Goal: Information Seeking & Learning: Learn about a topic

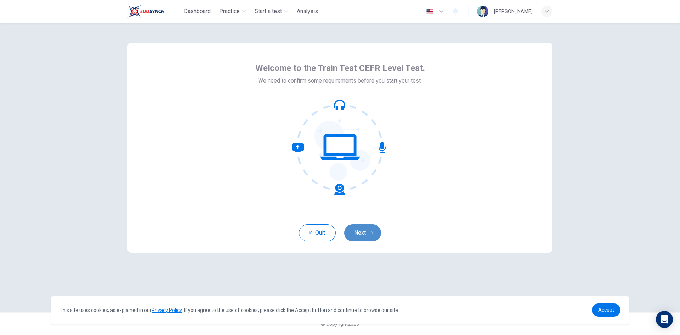
click at [371, 236] on button "Next" at bounding box center [362, 232] width 37 height 17
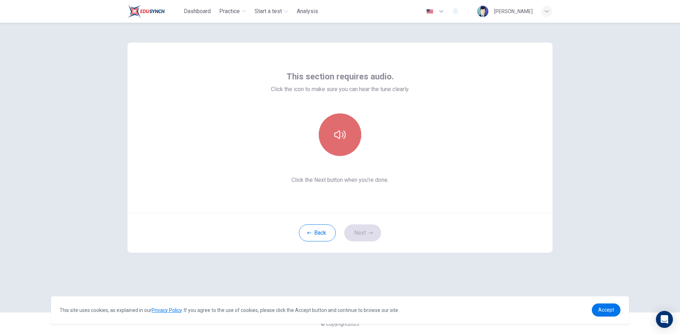
click at [352, 136] on button "button" at bounding box center [340, 134] width 43 height 43
click at [345, 132] on icon "button" at bounding box center [340, 134] width 11 height 11
click at [366, 232] on button "Next" at bounding box center [362, 232] width 37 height 17
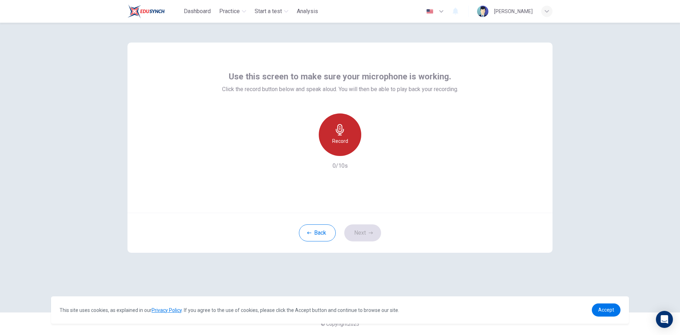
click at [336, 133] on icon "button" at bounding box center [340, 129] width 11 height 11
click at [362, 229] on button "Next" at bounding box center [362, 232] width 37 height 17
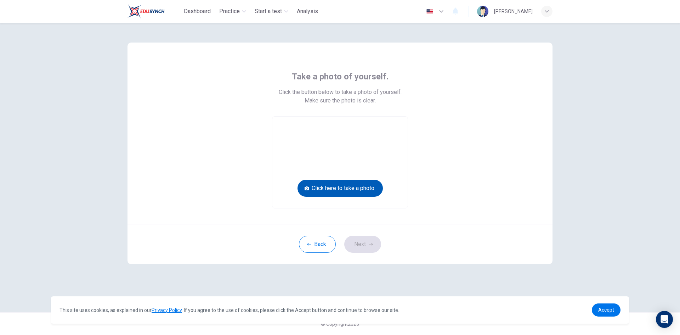
click at [351, 184] on button "Click here to take a photo" at bounding box center [340, 188] width 85 height 17
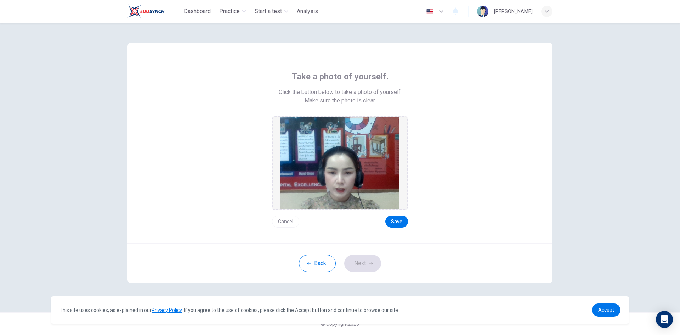
click at [285, 220] on button "Cancel" at bounding box center [285, 221] width 27 height 12
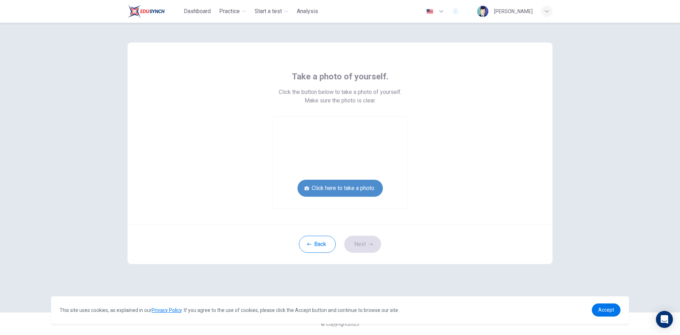
click at [345, 189] on button "Click here to take a photo" at bounding box center [340, 188] width 85 height 17
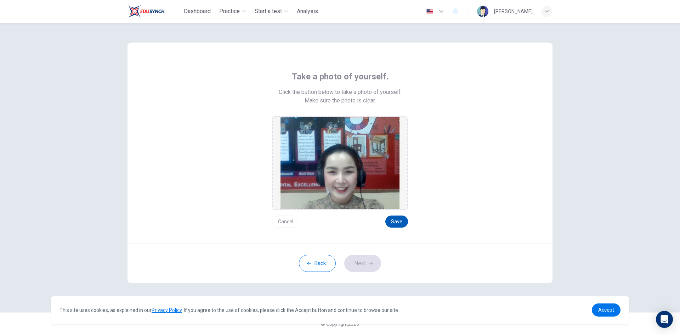
click at [400, 222] on button "Save" at bounding box center [397, 221] width 23 height 12
click at [360, 265] on button "Next" at bounding box center [362, 263] width 37 height 17
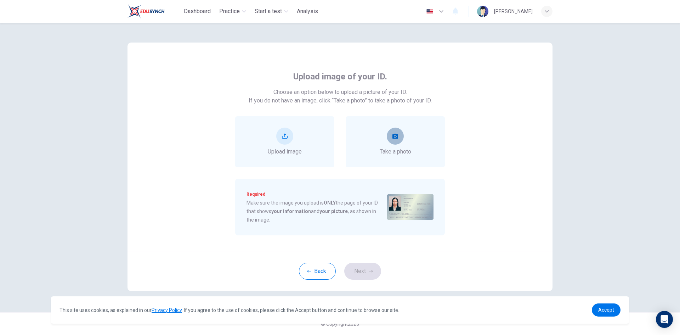
click at [392, 141] on button "take photo" at bounding box center [395, 136] width 17 height 17
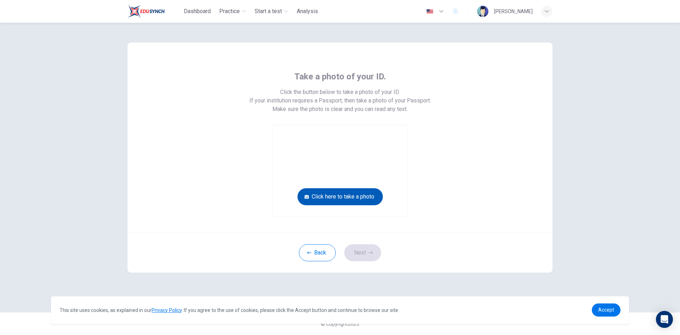
click at [359, 199] on button "Click here to take a photo" at bounding box center [340, 196] width 85 height 17
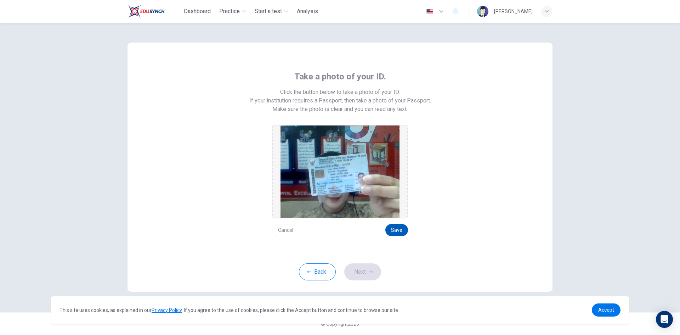
click at [394, 226] on button "Save" at bounding box center [397, 230] width 23 height 12
click at [366, 276] on button "Next" at bounding box center [362, 271] width 37 height 17
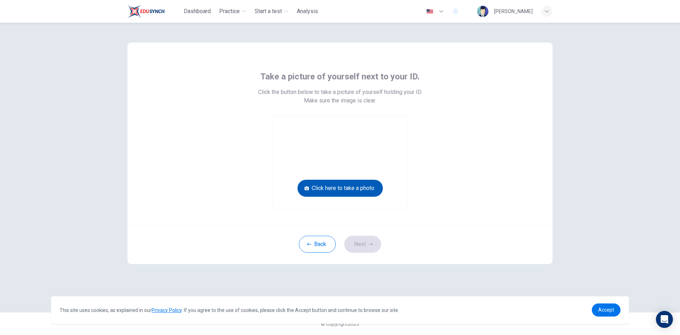
click at [357, 191] on button "Click here to take a photo" at bounding box center [340, 188] width 85 height 17
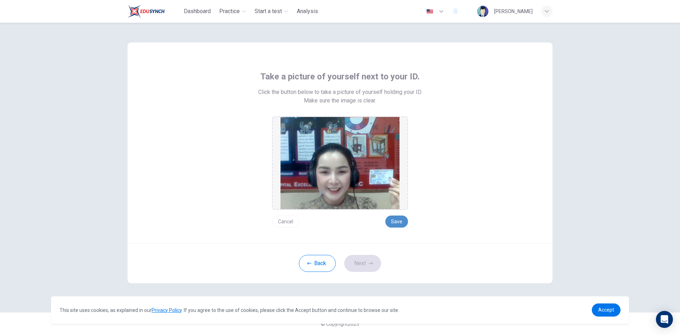
click at [393, 223] on button "Save" at bounding box center [397, 221] width 23 height 12
click at [361, 266] on button "Next" at bounding box center [362, 263] width 37 height 17
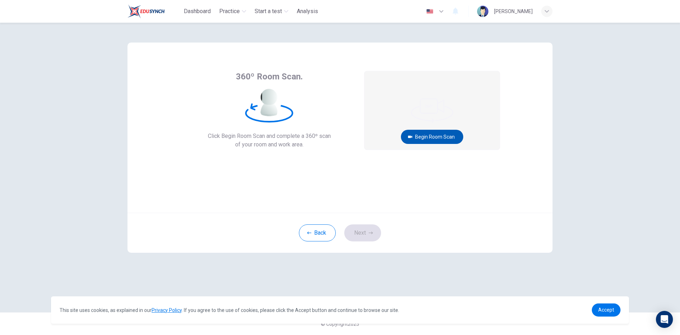
click at [442, 137] on button "Begin Room Scan" at bounding box center [432, 137] width 62 height 14
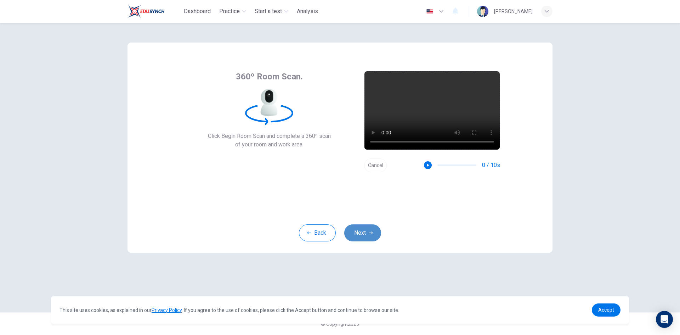
click at [371, 236] on button "Next" at bounding box center [362, 232] width 37 height 17
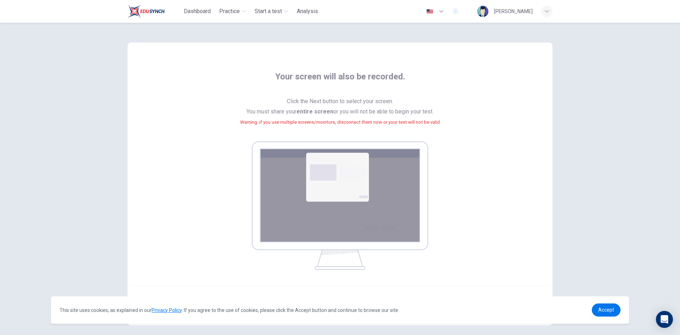
scroll to position [33, 0]
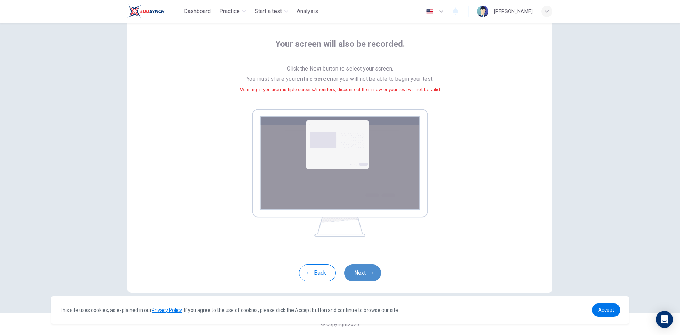
click at [358, 273] on button "Next" at bounding box center [362, 272] width 37 height 17
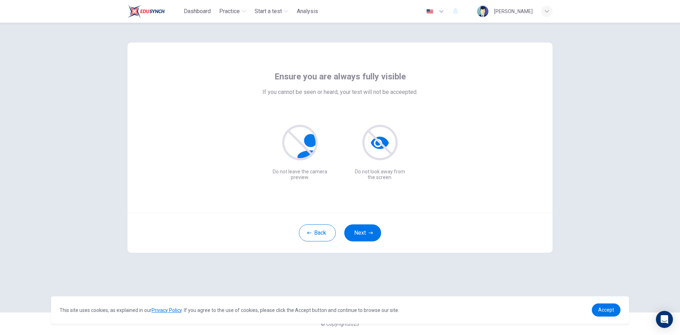
scroll to position [0, 0]
click at [375, 229] on button "Next" at bounding box center [362, 232] width 37 height 17
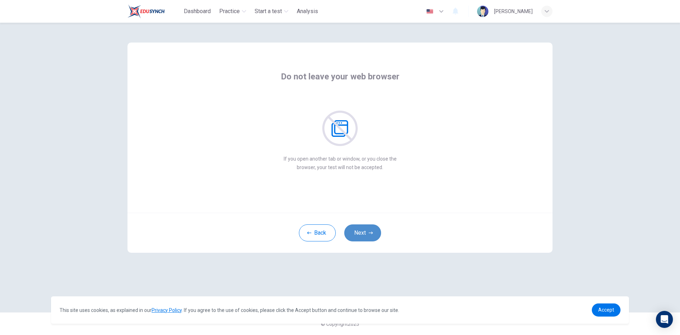
click at [375, 229] on button "Next" at bounding box center [362, 232] width 37 height 17
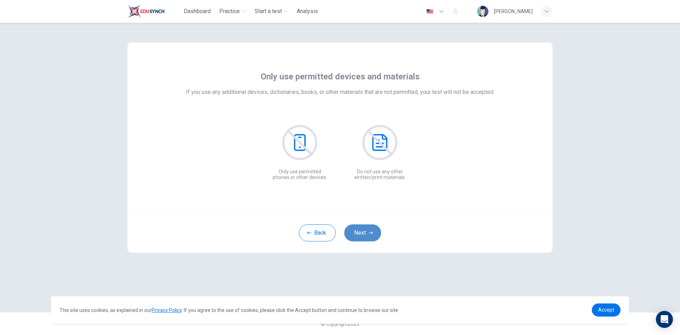
click at [375, 229] on button "Next" at bounding box center [362, 232] width 37 height 17
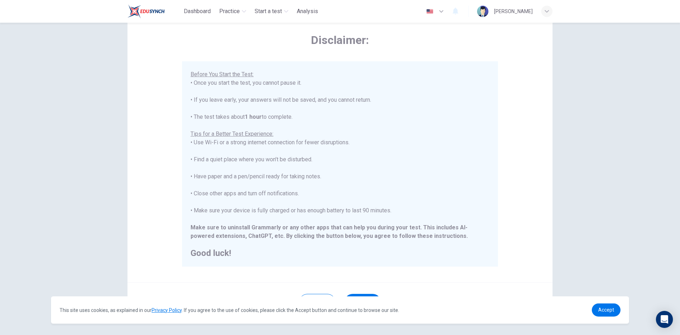
scroll to position [59, 0]
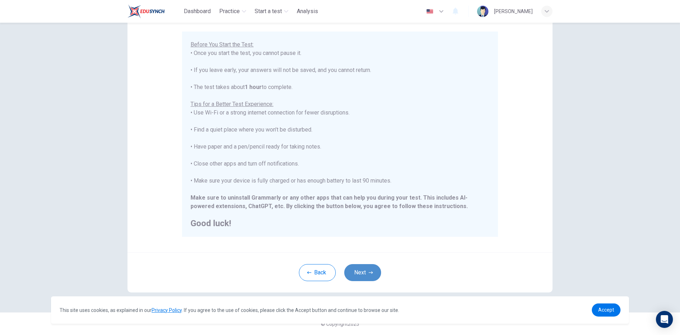
click at [377, 268] on button "Next" at bounding box center [362, 272] width 37 height 17
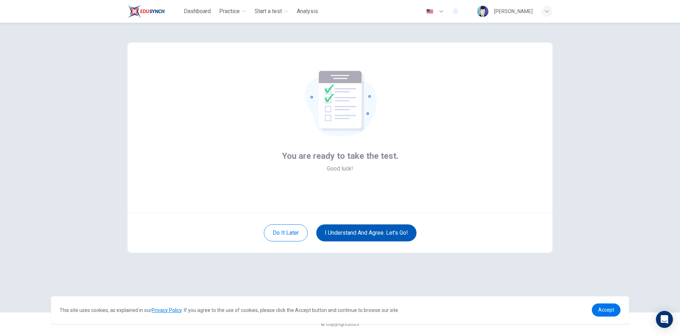
click at [367, 230] on button "I understand and agree. Let’s go!" at bounding box center [366, 232] width 100 height 17
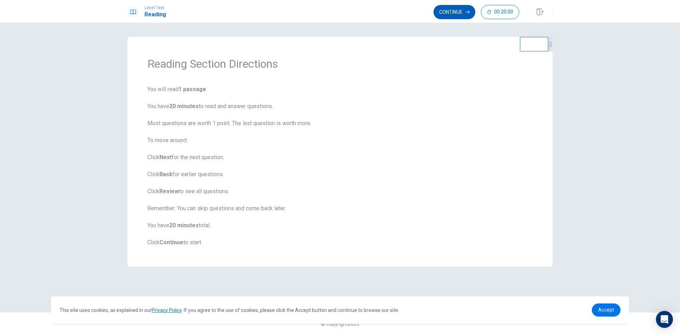
click at [446, 14] on button "Continue" at bounding box center [455, 12] width 42 height 14
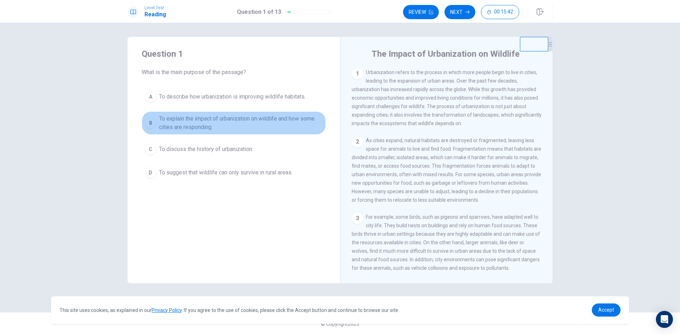
click at [151, 121] on div "B" at bounding box center [150, 122] width 11 height 11
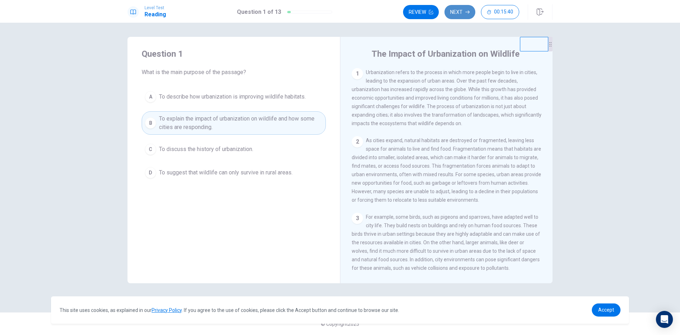
click at [466, 11] on icon "button" at bounding box center [468, 12] width 4 height 4
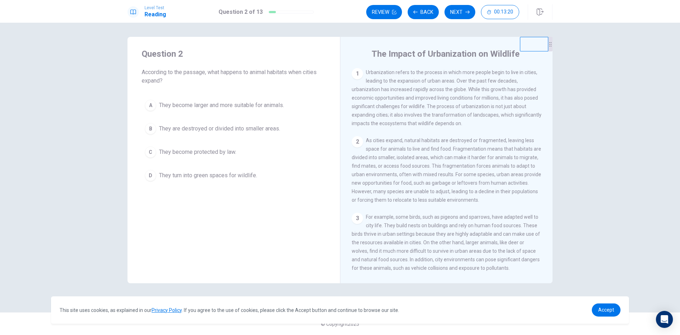
click at [192, 128] on span "They are destroyed or divided into smaller areas." at bounding box center [219, 128] width 121 height 9
click at [460, 10] on button "Next" at bounding box center [460, 12] width 31 height 14
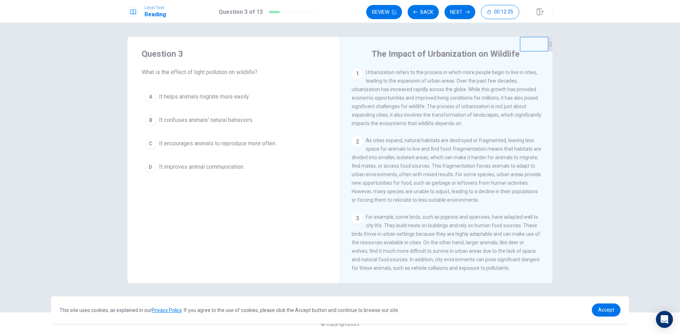
drag, startPoint x: 426, startPoint y: 108, endPoint x: 437, endPoint y: 108, distance: 11.7
click at [437, 108] on span "Urbanization refers to the process in which more people begin to live in cities…" at bounding box center [447, 97] width 190 height 57
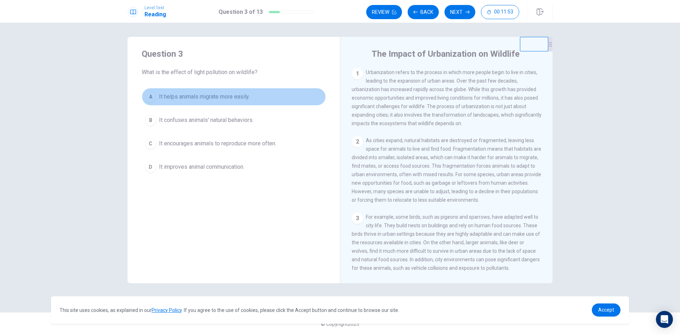
click at [152, 95] on div "A" at bounding box center [150, 96] width 11 height 11
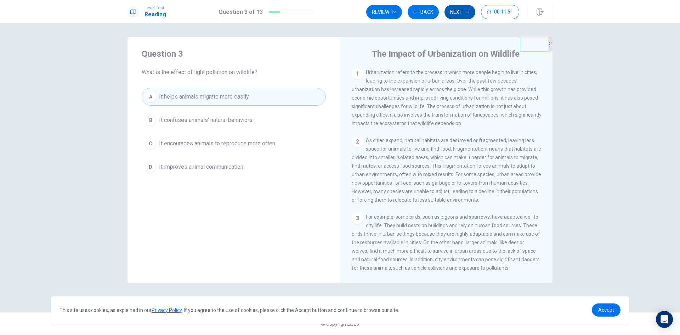
click at [456, 12] on button "Next" at bounding box center [460, 12] width 31 height 14
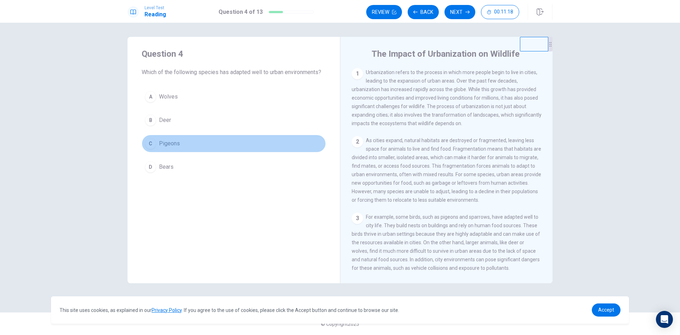
click at [165, 142] on span "Pigeons" at bounding box center [169, 143] width 21 height 9
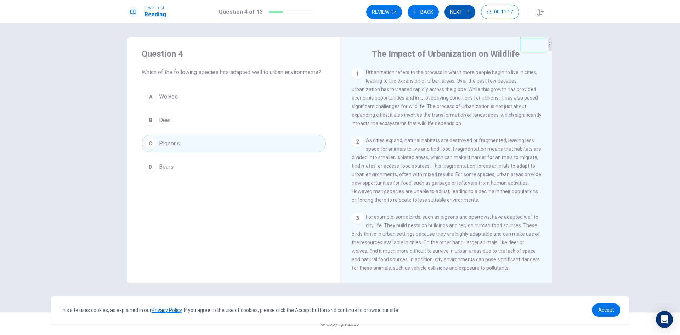
click at [458, 14] on button "Next" at bounding box center [460, 12] width 31 height 14
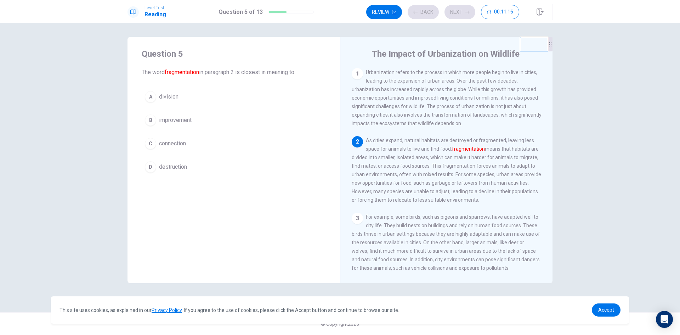
scroll to position [9, 0]
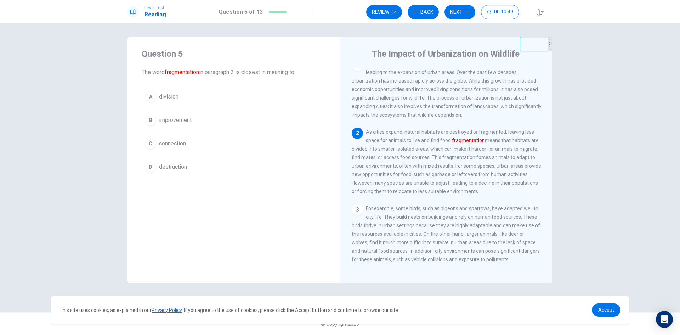
click at [171, 95] on span "division" at bounding box center [168, 96] width 19 height 9
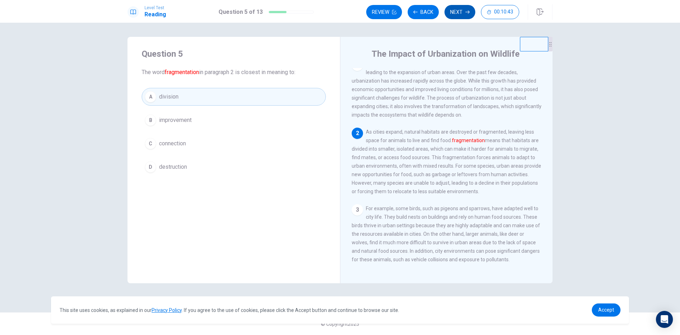
click at [462, 16] on button "Next" at bounding box center [460, 12] width 31 height 14
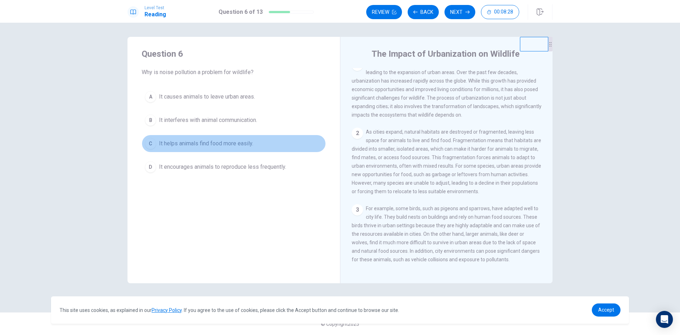
click at [210, 144] on span "It helps animals find food more easily." at bounding box center [206, 143] width 94 height 9
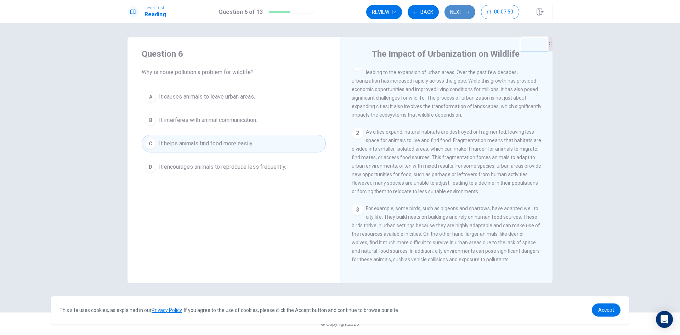
click at [459, 12] on button "Next" at bounding box center [460, 12] width 31 height 14
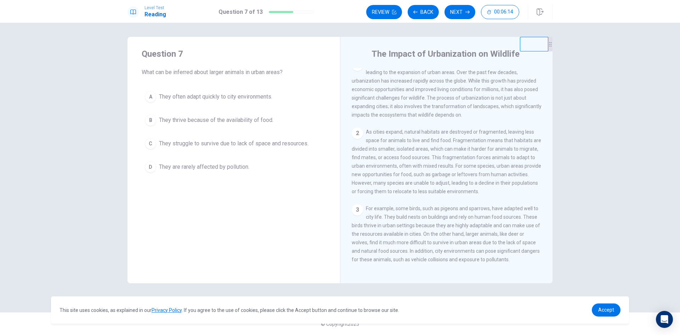
click at [249, 119] on span "They thrive because of the availability of food." at bounding box center [216, 120] width 114 height 9
click at [456, 11] on button "Next" at bounding box center [460, 12] width 31 height 14
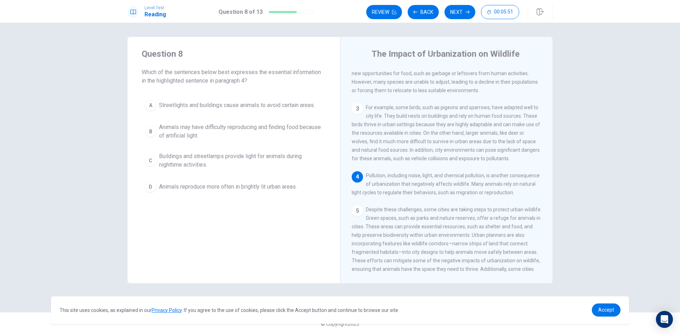
scroll to position [158, 0]
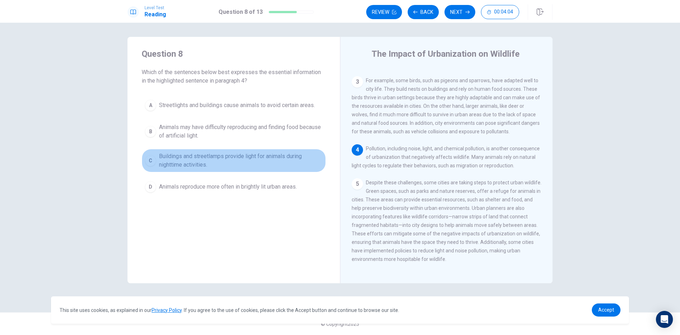
click at [234, 157] on span "Buildings and streetlamps provide light for animals during nighttime activities." at bounding box center [241, 160] width 164 height 17
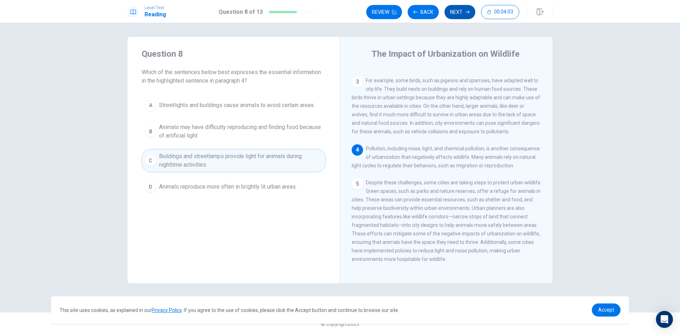
click at [455, 11] on button "Next" at bounding box center [460, 12] width 31 height 14
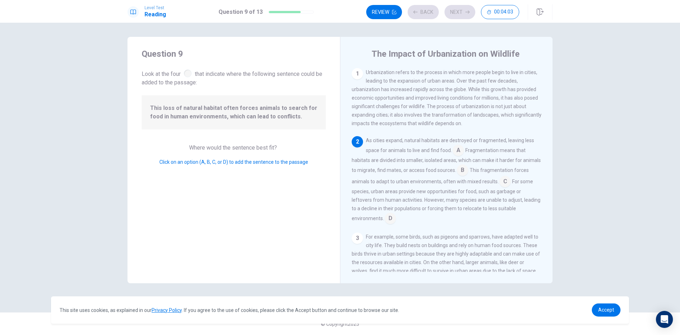
scroll to position [26, 0]
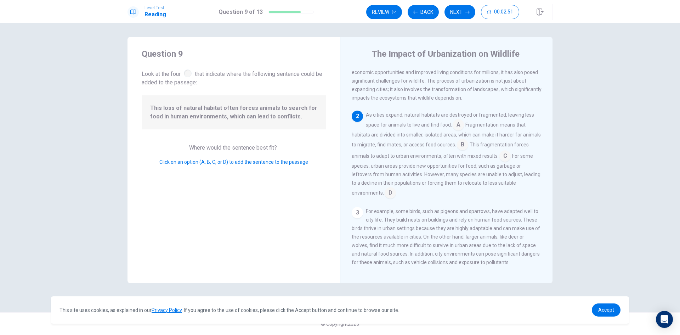
click at [389, 195] on input at bounding box center [390, 193] width 11 height 11
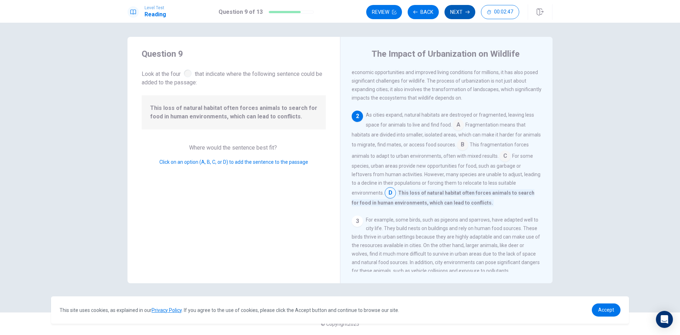
click at [466, 15] on button "Next" at bounding box center [460, 12] width 31 height 14
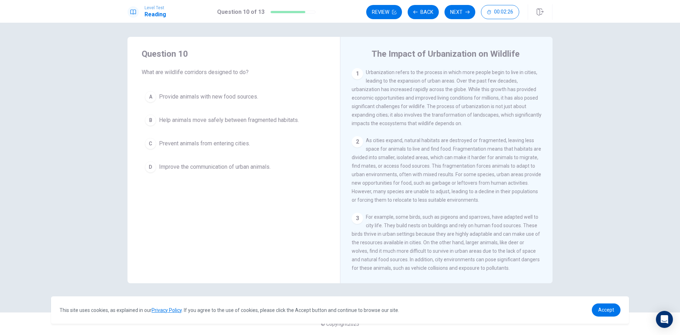
click at [282, 122] on span "Help animals move safely between fragmented habitats." at bounding box center [229, 120] width 140 height 9
click at [455, 14] on button "Next" at bounding box center [460, 12] width 31 height 14
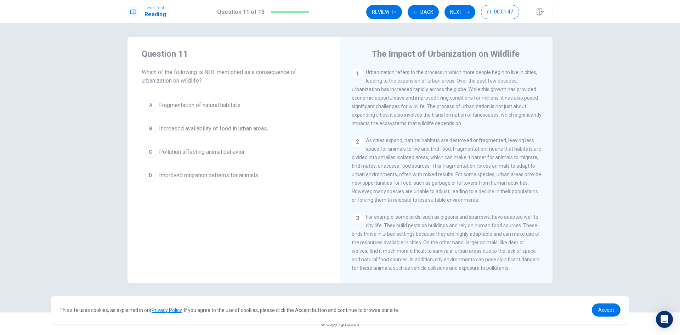
click at [224, 178] on span "Improved migration patterns for animals." at bounding box center [209, 175] width 100 height 9
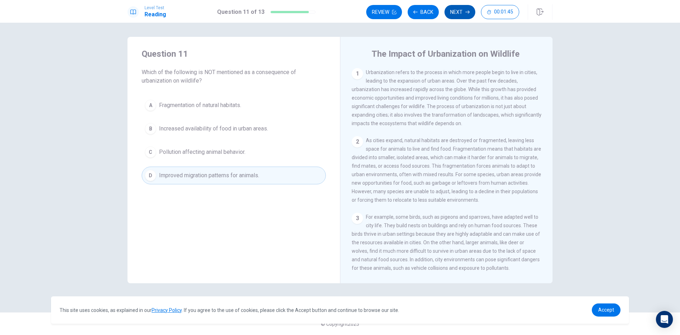
click at [454, 11] on button "Next" at bounding box center [460, 12] width 31 height 14
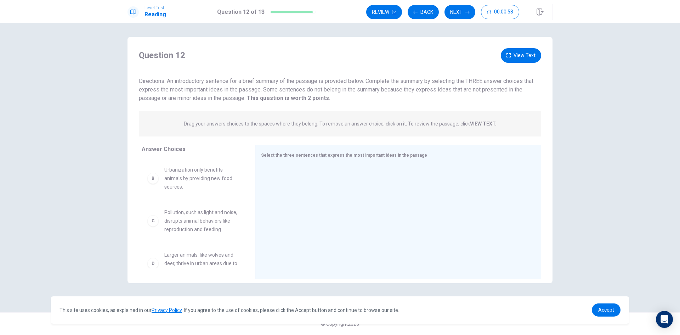
scroll to position [0, 0]
click at [156, 184] on div "A" at bounding box center [152, 181] width 11 height 11
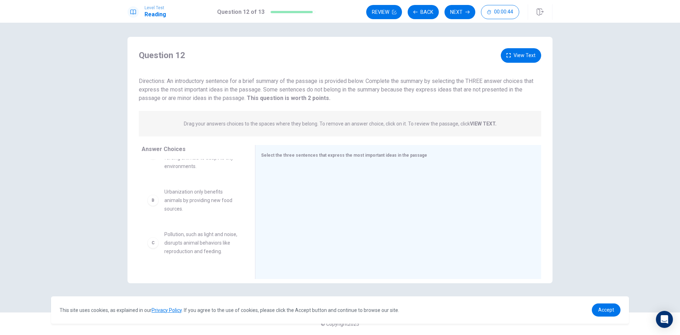
scroll to position [16, 0]
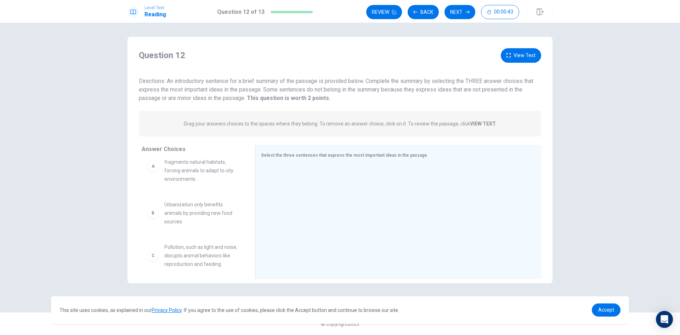
click at [152, 261] on div "C" at bounding box center [152, 255] width 11 height 11
click at [191, 257] on span "Pollution, such as light and noise, disrupts animal behaviors like reproduction…" at bounding box center [201, 256] width 74 height 26
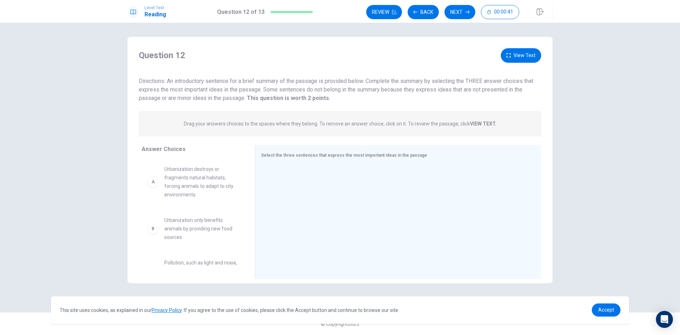
click at [175, 187] on span "Urbanization destroys or fragments natural habitats, forcing animals to adapt t…" at bounding box center [201, 182] width 74 height 34
click at [211, 182] on span "Urbanization destroys or fragments natural habitats, forcing animals to adapt t…" at bounding box center [201, 182] width 74 height 34
click at [523, 54] on button "View Text" at bounding box center [521, 55] width 40 height 15
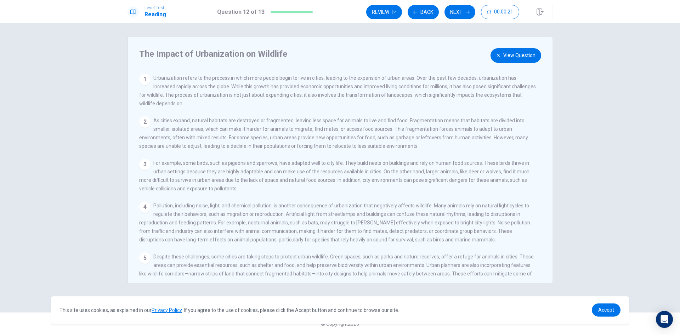
click at [146, 212] on div "4" at bounding box center [144, 206] width 11 height 11
click at [176, 216] on span "Pollution, including noise, light, and chemical pollution, is another consequen…" at bounding box center [334, 223] width 391 height 40
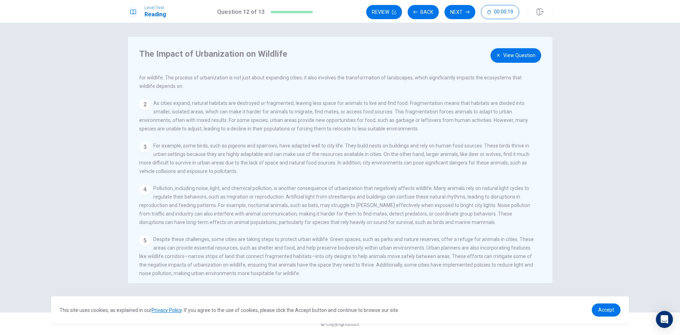
scroll to position [34, 0]
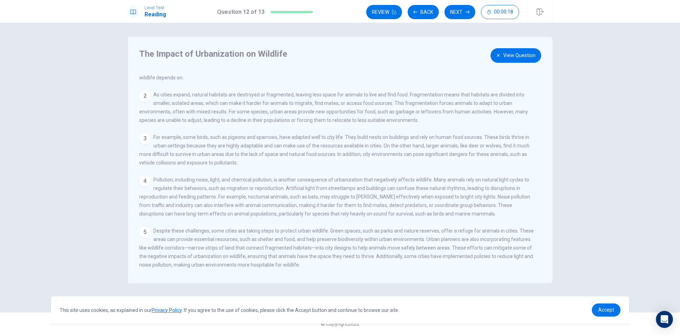
click at [307, 182] on span "Pollution, including noise, light, and chemical pollution, is another consequen…" at bounding box center [334, 197] width 391 height 40
click at [410, 182] on span "Pollution, including noise, light, and chemical pollution, is another consequen…" at bounding box center [334, 197] width 391 height 40
click at [523, 56] on button "View Question" at bounding box center [516, 55] width 51 height 15
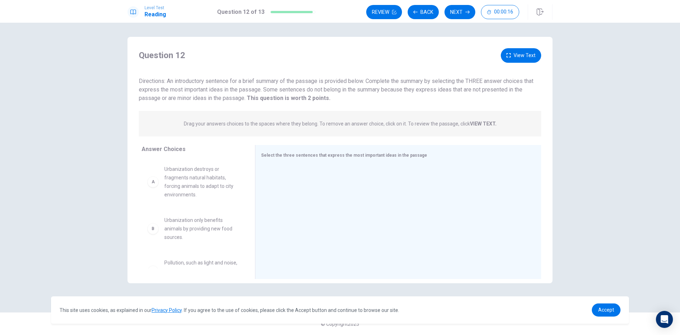
click at [157, 232] on div "B Urbanization only benefits animals by providing new food sources." at bounding box center [192, 229] width 91 height 26
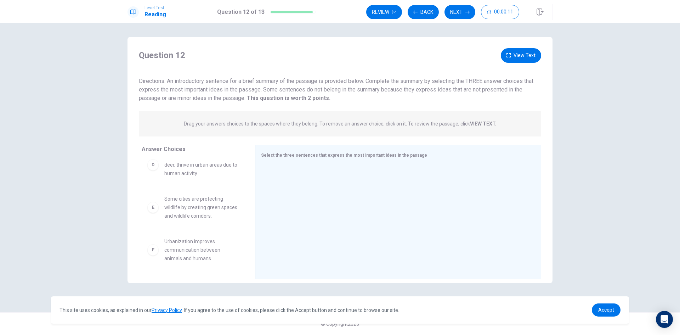
click at [156, 213] on div "E Some cities are protecting wildlife by creating green spaces and wildlife cor…" at bounding box center [192, 208] width 91 height 26
click at [155, 167] on div "D" at bounding box center [152, 164] width 11 height 11
click at [155, 226] on div "C" at bounding box center [152, 219] width 11 height 11
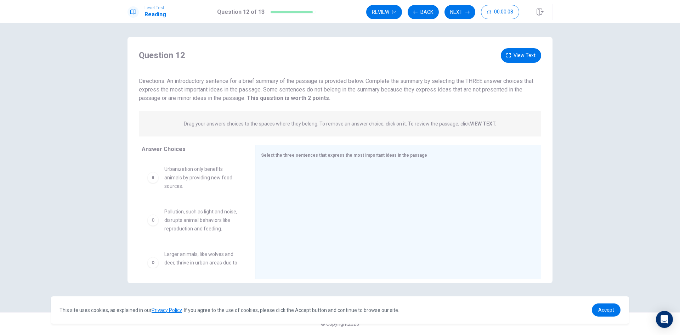
click at [220, 225] on span "Pollution, such as light and noise, disrupts animal behaviors like reproduction…" at bounding box center [201, 220] width 74 height 26
click at [207, 223] on span "Pollution, such as light and noise, disrupts animal behaviors like reproduction…" at bounding box center [201, 220] width 74 height 26
click at [190, 225] on span "Pollution, such as light and noise, disrupts animal behaviors like reproduction…" at bounding box center [201, 220] width 74 height 26
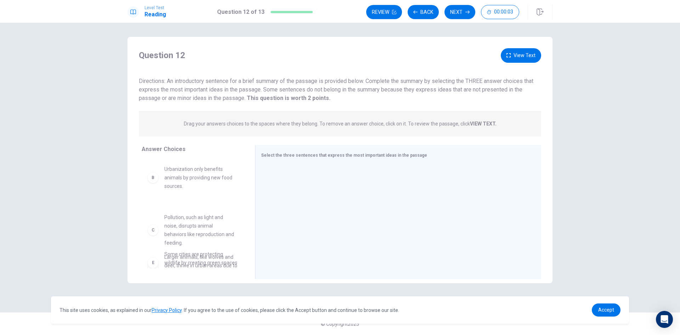
click at [194, 220] on div "A Urbanization destroys or fragments natural habitats, forcing animals to adapt…" at bounding box center [196, 213] width 108 height 109
click at [191, 219] on span "Pollution, such as light and noise, disrupts animal behaviors like reproduction…" at bounding box center [201, 220] width 74 height 26
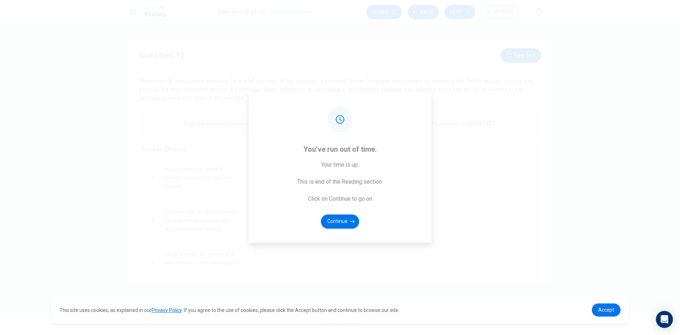
drag, startPoint x: 159, startPoint y: 229, endPoint x: 155, endPoint y: 227, distance: 4.6
click at [159, 229] on div "You’ve run out of time. Your time is up. This is end of the Reading section. Cl…" at bounding box center [340, 167] width 680 height 335
click at [341, 221] on button "Continue" at bounding box center [340, 221] width 38 height 14
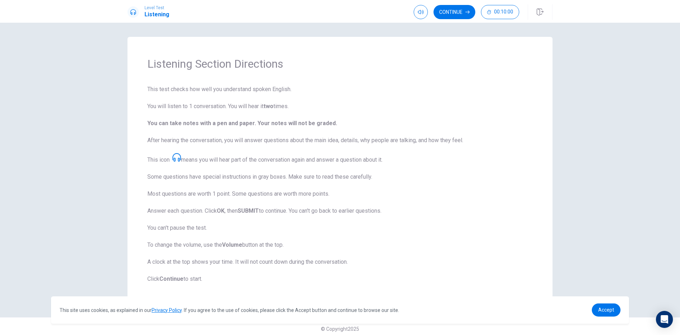
click at [187, 220] on span "This test checks how well you understand spoken English. You will listen to 1 c…" at bounding box center [340, 184] width 386 height 198
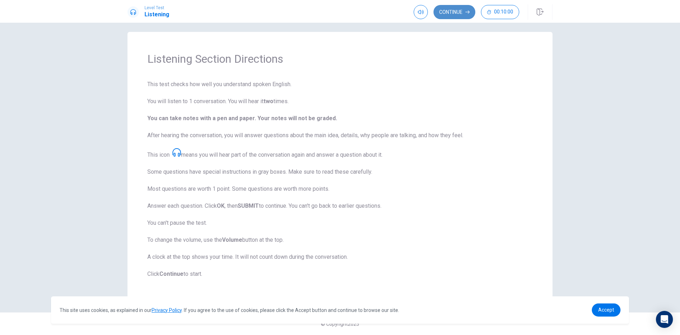
click at [454, 13] on button "Continue" at bounding box center [455, 12] width 42 height 14
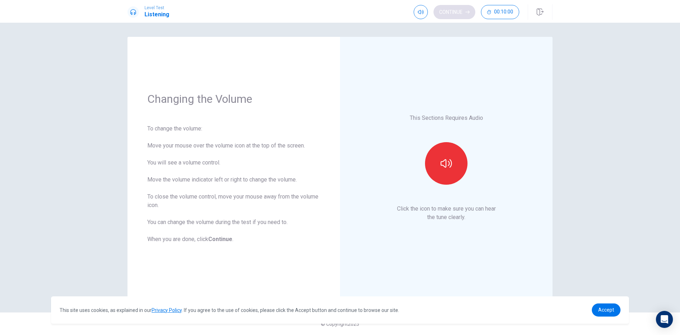
scroll to position [0, 0]
click at [445, 162] on icon "button" at bounding box center [446, 163] width 11 height 11
click at [448, 163] on icon "button" at bounding box center [446, 163] width 11 height 11
click at [453, 12] on button "Continue" at bounding box center [455, 12] width 42 height 14
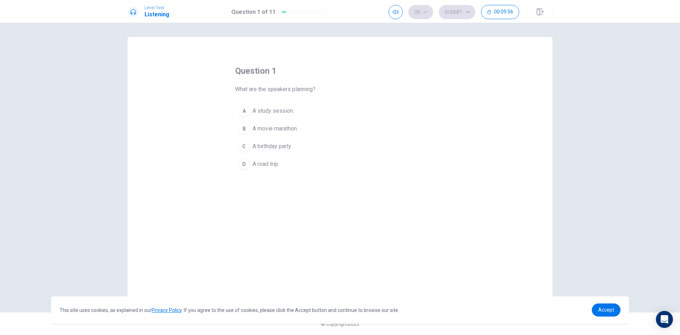
click at [242, 164] on div "D" at bounding box center [243, 163] width 11 height 11
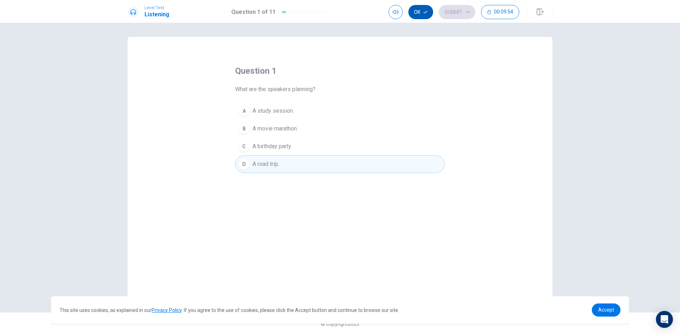
click at [423, 14] on button "Ok" at bounding box center [421, 12] width 25 height 14
click at [466, 13] on icon "button" at bounding box center [468, 12] width 4 height 4
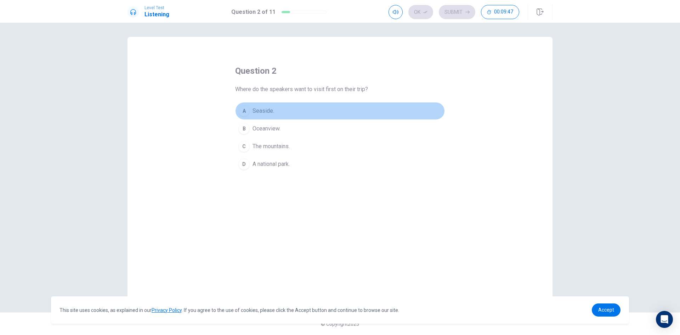
click at [260, 111] on span "Seaside." at bounding box center [264, 111] width 22 height 9
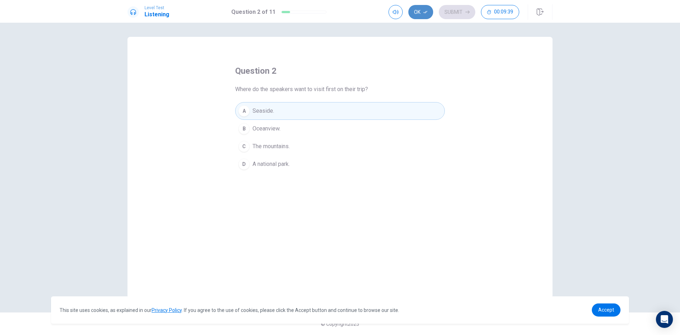
click at [423, 13] on button "Ok" at bounding box center [421, 12] width 25 height 14
click at [463, 15] on button "Submit" at bounding box center [457, 12] width 36 height 14
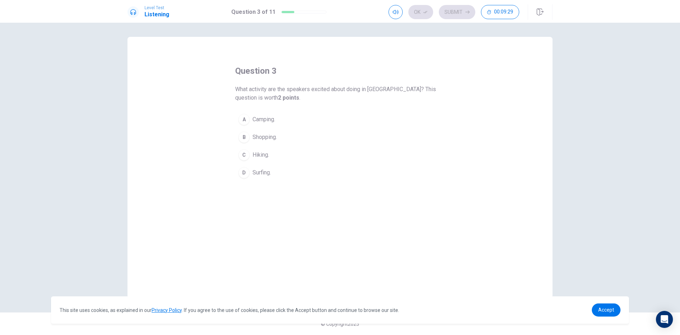
click at [266, 118] on span "Camping." at bounding box center [264, 119] width 23 height 9
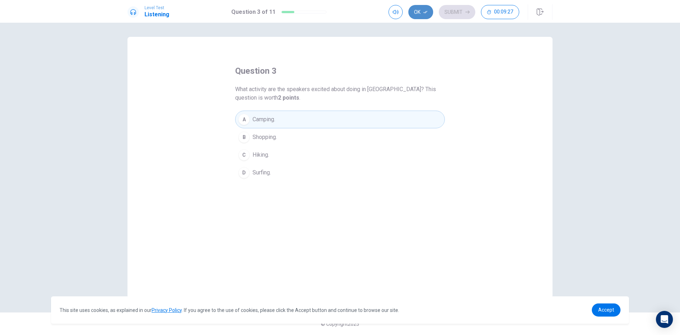
click at [422, 15] on button "Ok" at bounding box center [421, 12] width 25 height 14
click at [461, 11] on button "Submit" at bounding box center [457, 12] width 36 height 14
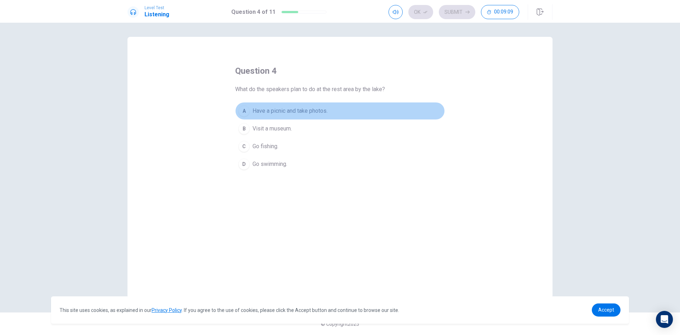
click at [317, 112] on span "Have a picnic and take photos." at bounding box center [290, 111] width 75 height 9
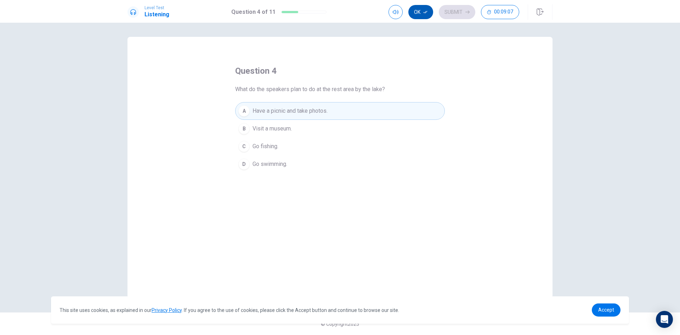
click at [417, 13] on button "Ok" at bounding box center [421, 12] width 25 height 14
click at [460, 11] on button "Submit" at bounding box center [457, 12] width 36 height 14
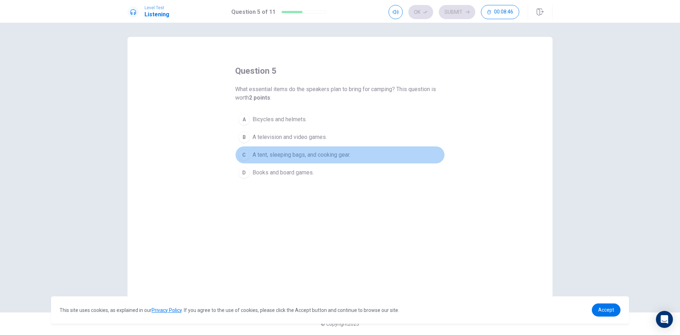
click at [315, 154] on span "A tent, sleeping bags, and cooking gear." at bounding box center [302, 155] width 98 height 9
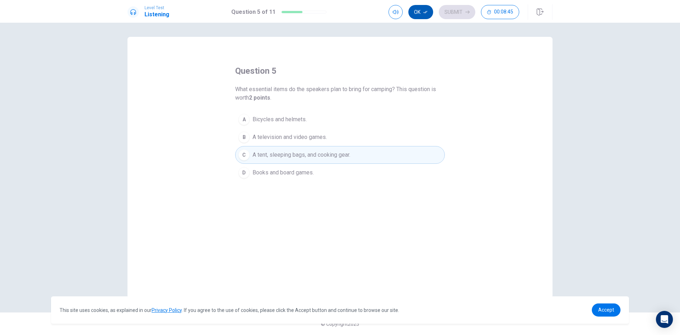
click at [423, 12] on icon "button" at bounding box center [425, 12] width 4 height 4
click at [456, 11] on button "Submit" at bounding box center [457, 12] width 36 height 14
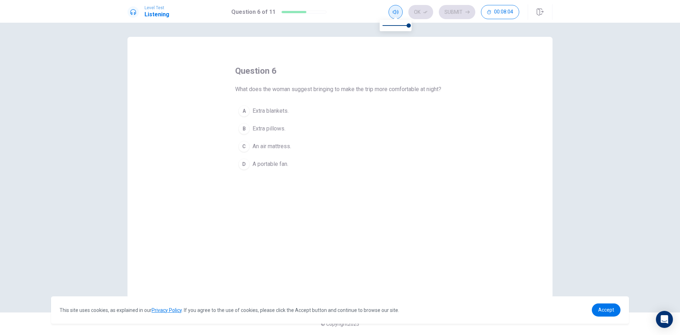
click at [396, 16] on span at bounding box center [396, 18] width 6 height 4
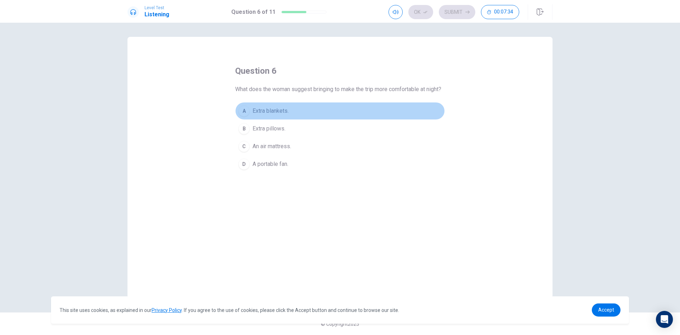
click at [277, 115] on span "Extra blankets." at bounding box center [271, 111] width 36 height 9
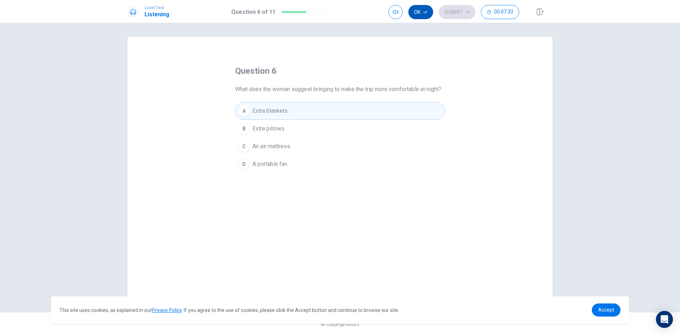
click at [426, 15] on button "Ok" at bounding box center [421, 12] width 25 height 14
click at [455, 15] on button "Submit" at bounding box center [457, 12] width 36 height 14
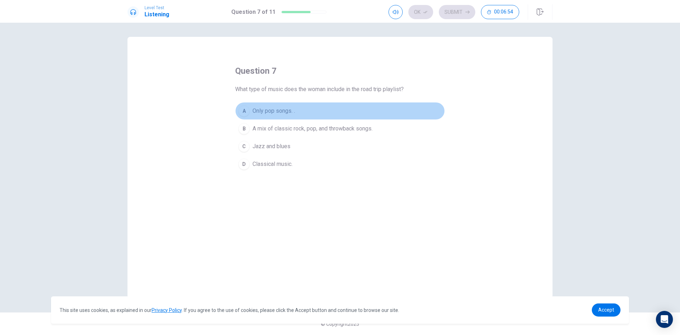
click at [283, 110] on span "Only pop songs. ." at bounding box center [274, 111] width 43 height 9
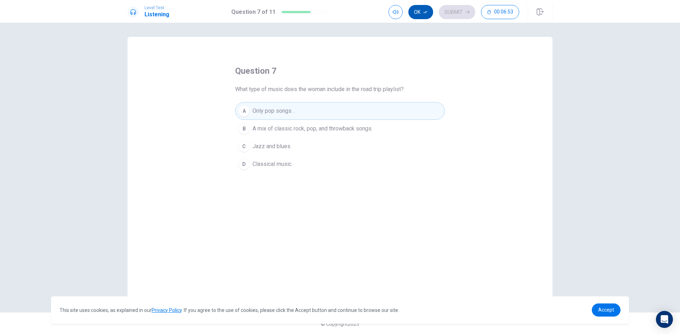
click at [425, 16] on button "Ok" at bounding box center [421, 12] width 25 height 14
click at [457, 10] on button "Submit" at bounding box center [457, 12] width 36 height 14
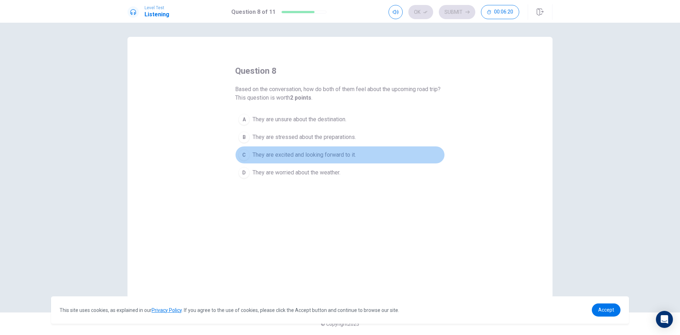
click at [281, 156] on span "They are excited and looking forward to it." at bounding box center [304, 155] width 103 height 9
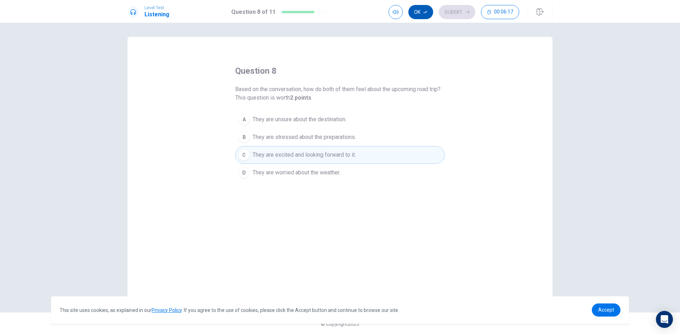
click at [422, 12] on button "Ok" at bounding box center [421, 12] width 25 height 14
click at [457, 10] on button "Submit" at bounding box center [457, 12] width 36 height 14
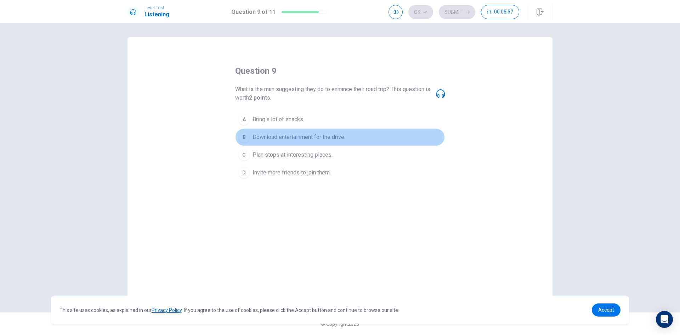
click at [331, 138] on span "Download entertainment for the drive." at bounding box center [299, 137] width 93 height 9
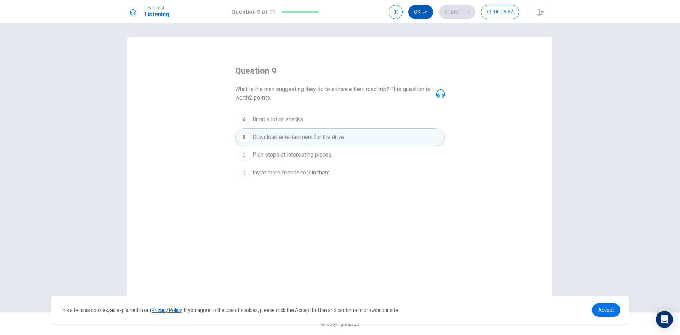
click at [422, 12] on button "Ok" at bounding box center [421, 12] width 25 height 14
click at [457, 11] on button "Submit" at bounding box center [457, 12] width 36 height 14
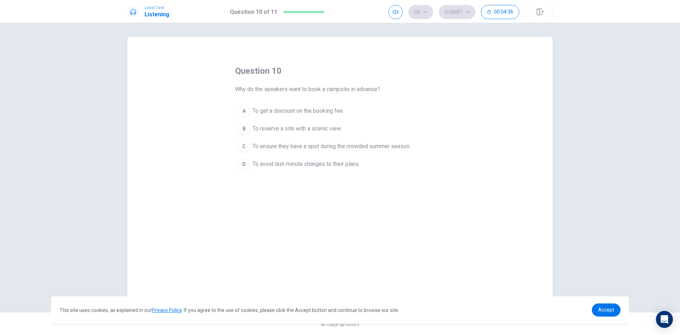
click at [134, 12] on icon at bounding box center [133, 12] width 6 height 6
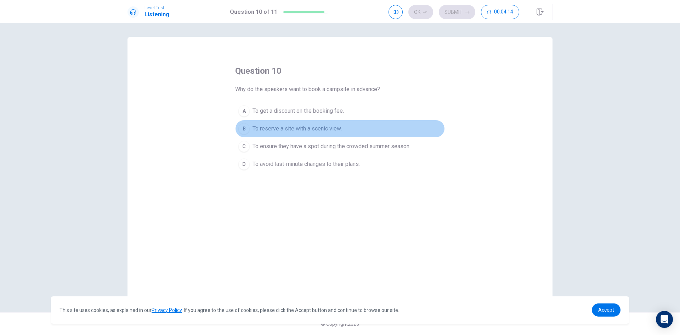
click at [330, 130] on span "To reserve a site with a scenic view." at bounding box center [297, 128] width 89 height 9
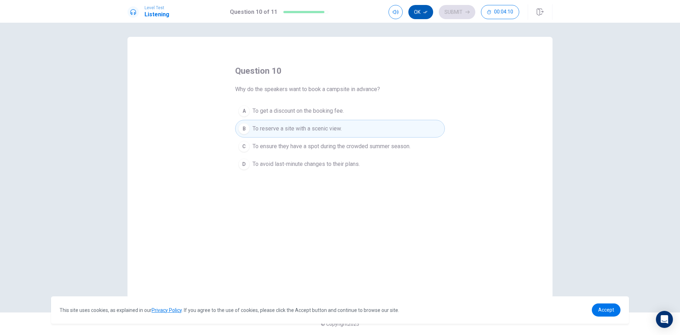
click at [424, 12] on icon "button" at bounding box center [425, 12] width 4 height 2
click at [448, 13] on button "Submit" at bounding box center [457, 12] width 36 height 14
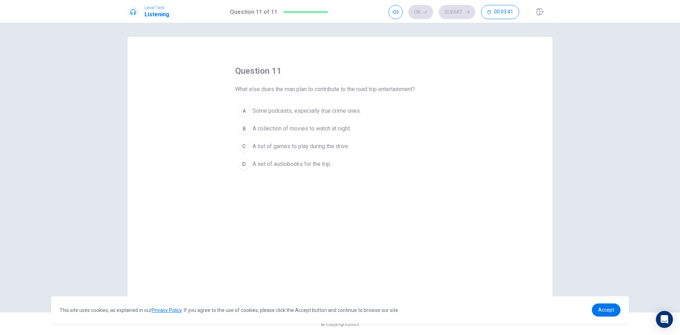
click at [327, 111] on span "Some podcasts, especially true crime ones." at bounding box center [307, 111] width 108 height 9
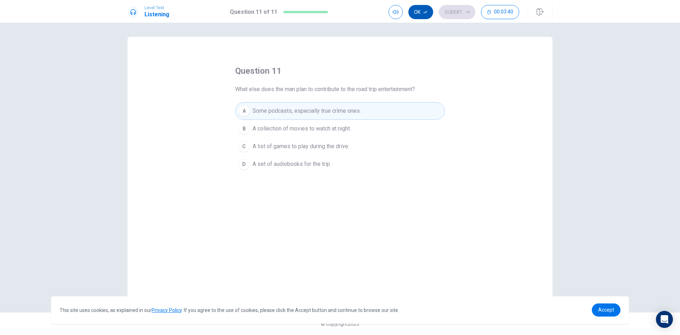
click at [423, 7] on button "Ok" at bounding box center [421, 12] width 25 height 14
click at [467, 11] on icon "button" at bounding box center [468, 12] width 4 height 4
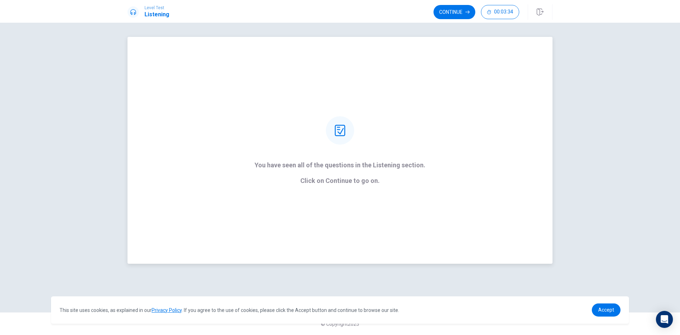
click at [346, 139] on div at bounding box center [340, 130] width 28 height 28
click at [151, 10] on h1 "Listening" at bounding box center [157, 14] width 25 height 9
click at [457, 10] on button "Continue" at bounding box center [455, 12] width 42 height 14
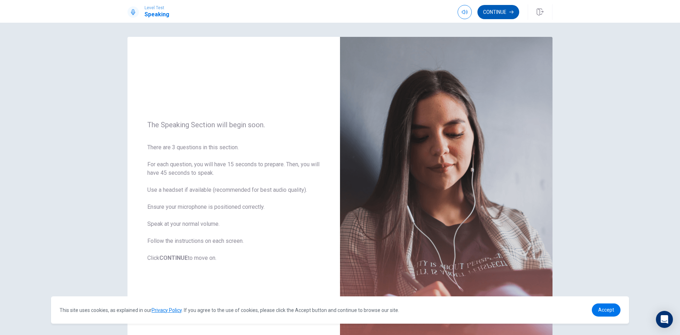
click at [492, 12] on button "Continue" at bounding box center [499, 12] width 42 height 14
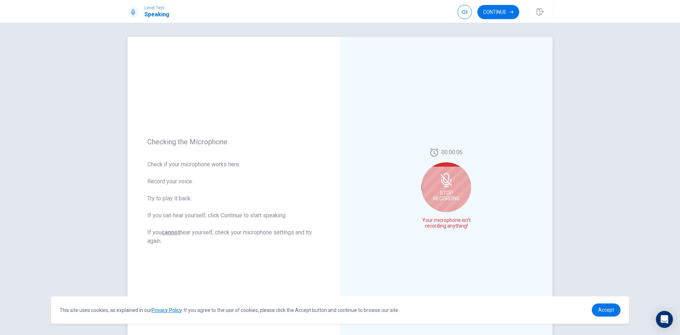
click at [444, 184] on icon at bounding box center [445, 182] width 9 height 6
click at [445, 190] on icon at bounding box center [446, 191] width 10 height 14
click at [453, 225] on icon "Play Audio" at bounding box center [454, 226] width 3 height 4
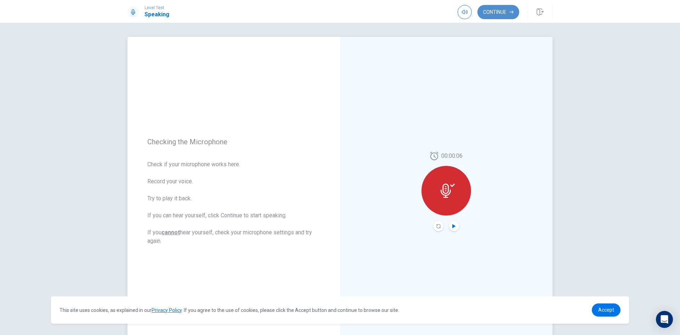
click at [507, 15] on button "Continue" at bounding box center [499, 12] width 42 height 14
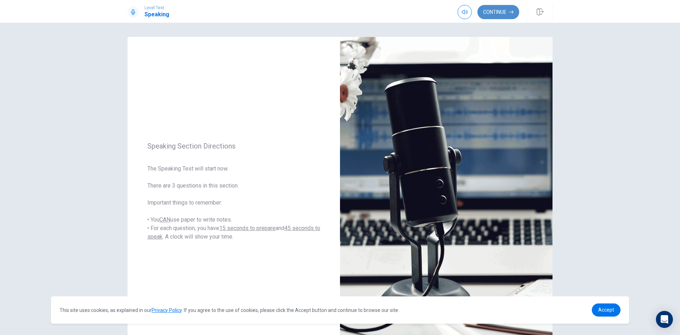
click at [501, 14] on button "Continue" at bounding box center [499, 12] width 42 height 14
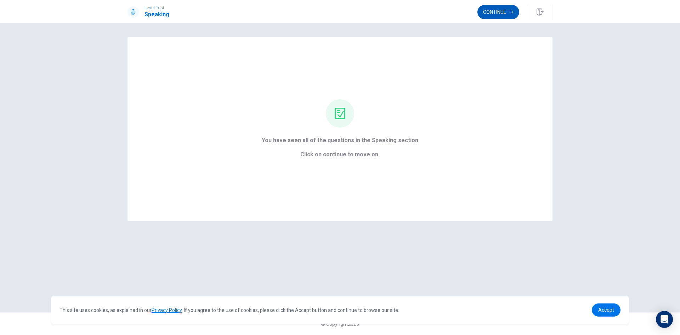
click at [496, 9] on button "Continue" at bounding box center [499, 12] width 42 height 14
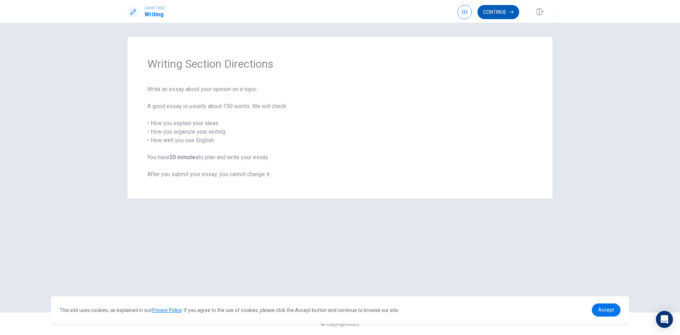
click at [497, 15] on button "Continue" at bounding box center [499, 12] width 42 height 14
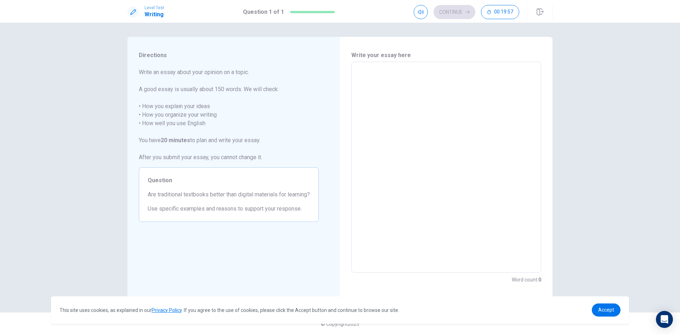
click at [390, 74] on textarea at bounding box center [446, 167] width 180 height 199
type textarea "*"
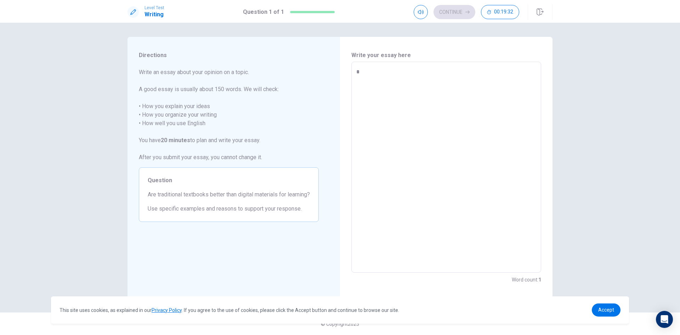
type textarea "*"
type textarea "***"
type textarea "*"
type textarea "****"
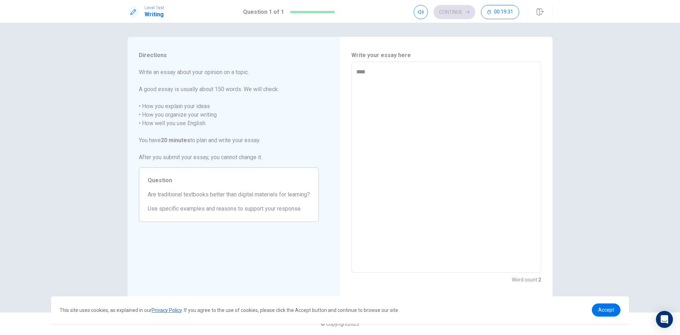
type textarea "*"
type textarea "*****"
type textarea "*"
type textarea "******"
type textarea "*"
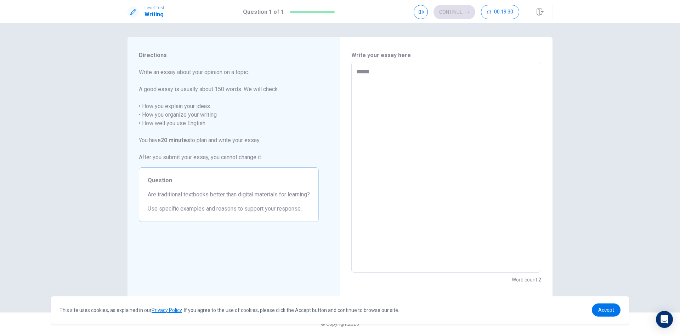
type textarea "*******"
type textarea "*"
type textarea "*******"
type textarea "*"
type textarea "*********"
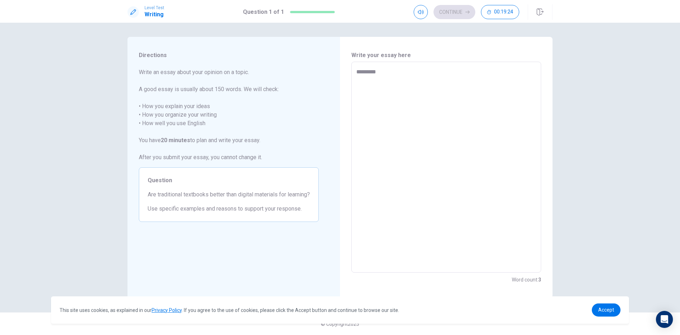
type textarea "*"
type textarea "**********"
type textarea "*"
type textarea "**********"
type textarea "*"
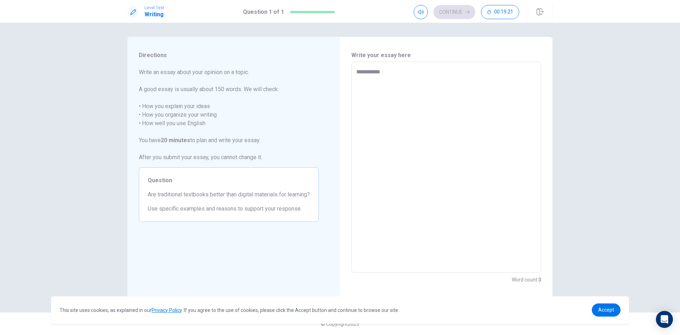
type textarea "**********"
type textarea "*"
type textarea "**********"
type textarea "*"
type textarea "**********"
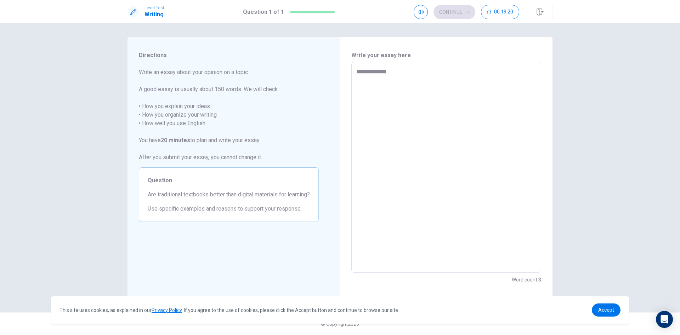
type textarea "*"
type textarea "**********"
type textarea "*"
type textarea "**********"
type textarea "*"
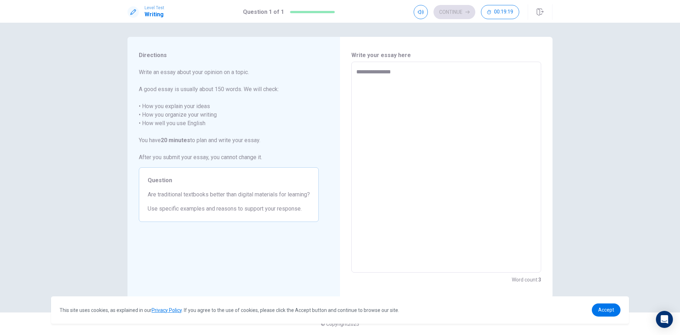
type textarea "**********"
type textarea "*"
type textarea "**********"
type textarea "*"
type textarea "**********"
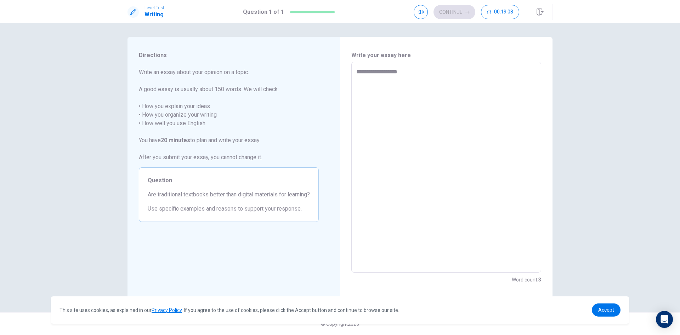
type textarea "*"
type textarea "**********"
type textarea "*"
type textarea "**********"
type textarea "*"
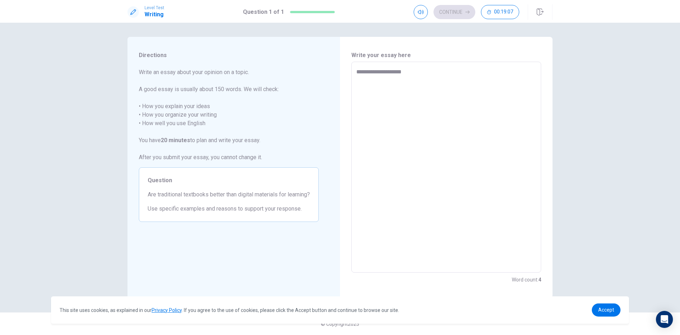
type textarea "**********"
type textarea "*"
type textarea "**********"
type textarea "*"
type textarea "**********"
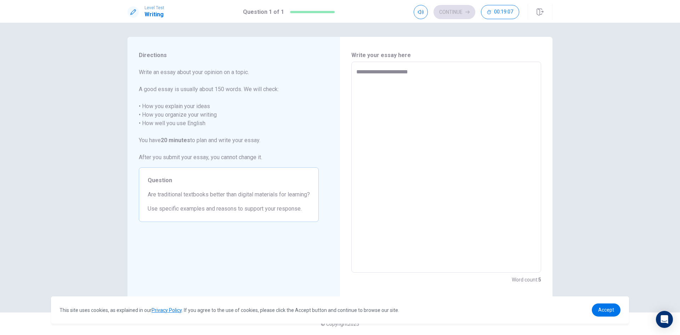
type textarea "*"
type textarea "**********"
type textarea "*"
type textarea "**********"
type textarea "*"
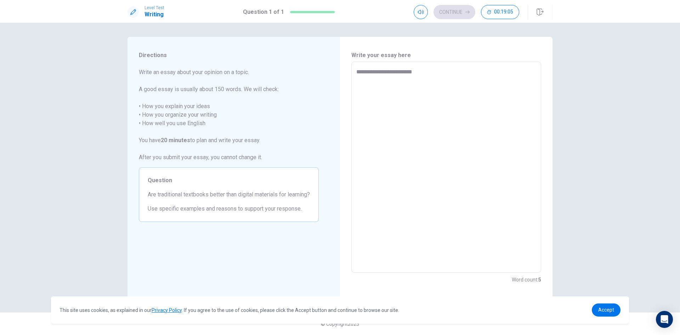
type textarea "**********"
type textarea "*"
type textarea "**********"
type textarea "*"
type textarea "**********"
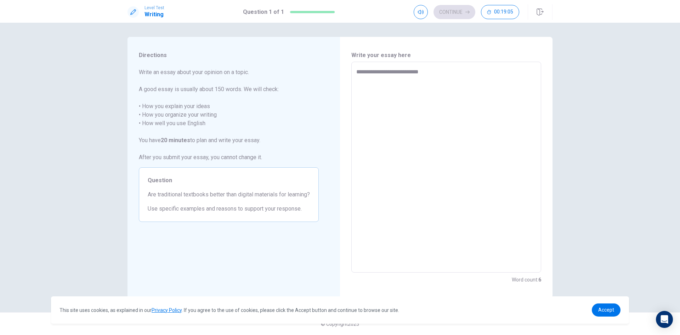
type textarea "*"
type textarea "**********"
type textarea "*"
type textarea "**********"
type textarea "*"
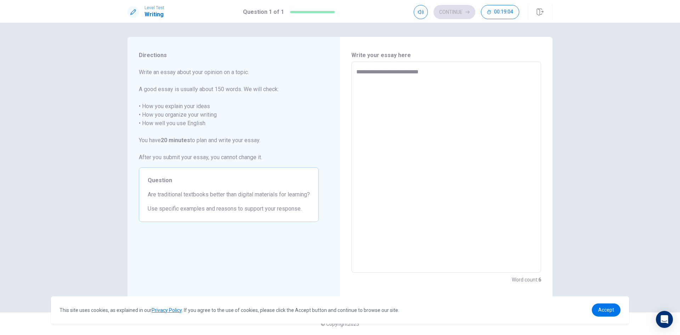
type textarea "**********"
type textarea "*"
type textarea "**********"
type textarea "*"
type textarea "**********"
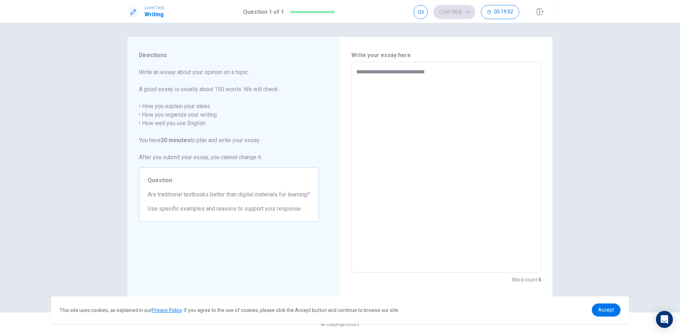
type textarea "*"
type textarea "**********"
type textarea "*"
